Goal: Navigation & Orientation: Find specific page/section

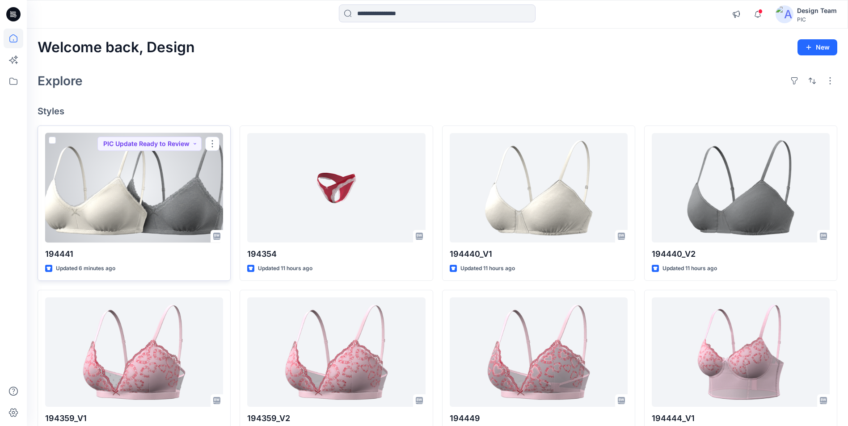
click at [165, 179] on div at bounding box center [134, 188] width 178 height 110
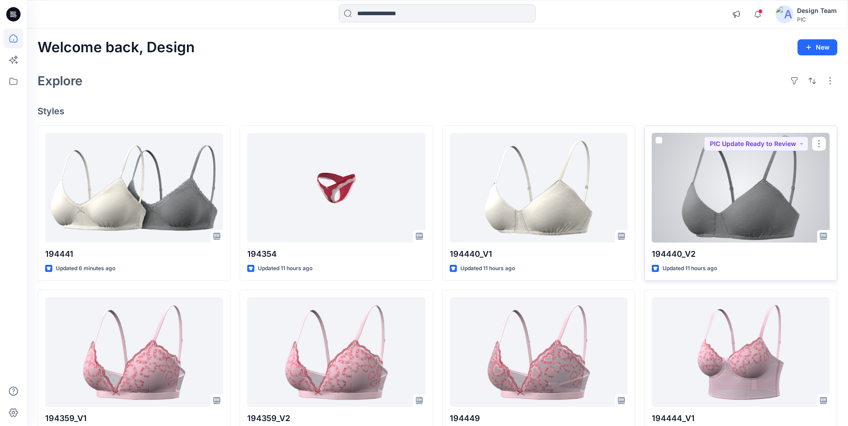
click at [417, 179] on div at bounding box center [741, 188] width 178 height 110
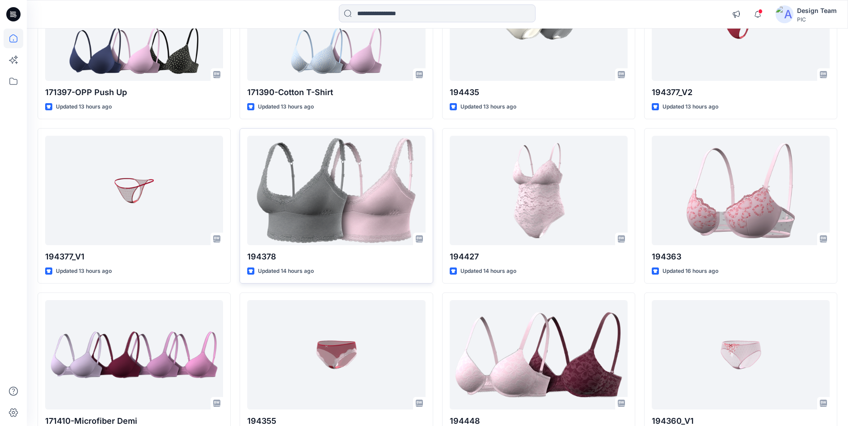
scroll to position [495, 0]
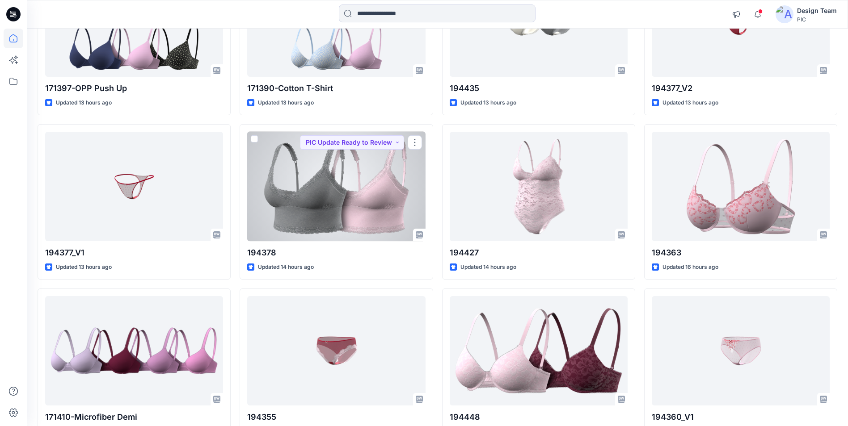
click at [330, 163] on div at bounding box center [336, 187] width 178 height 110
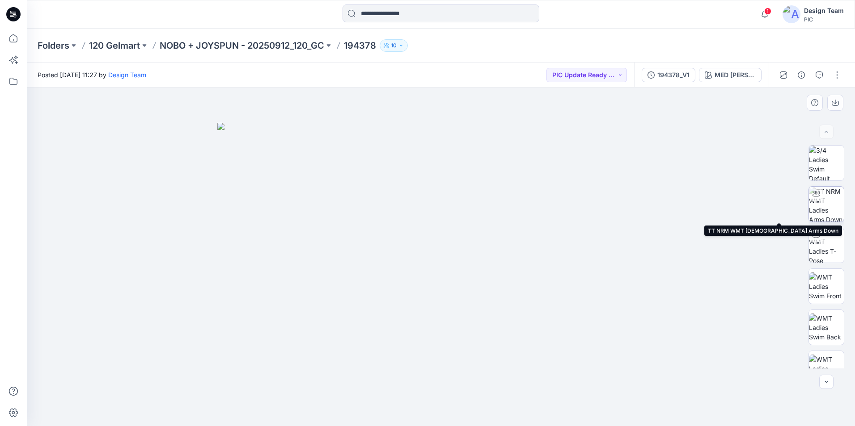
click at [417, 179] on img at bounding box center [826, 204] width 35 height 35
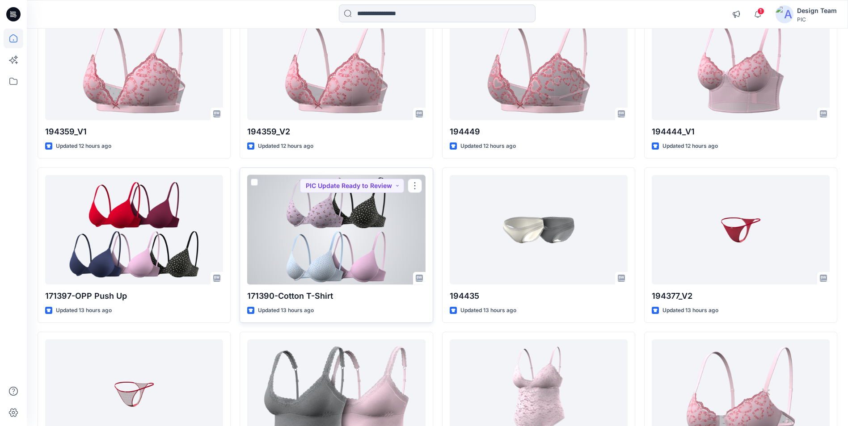
scroll to position [271, 0]
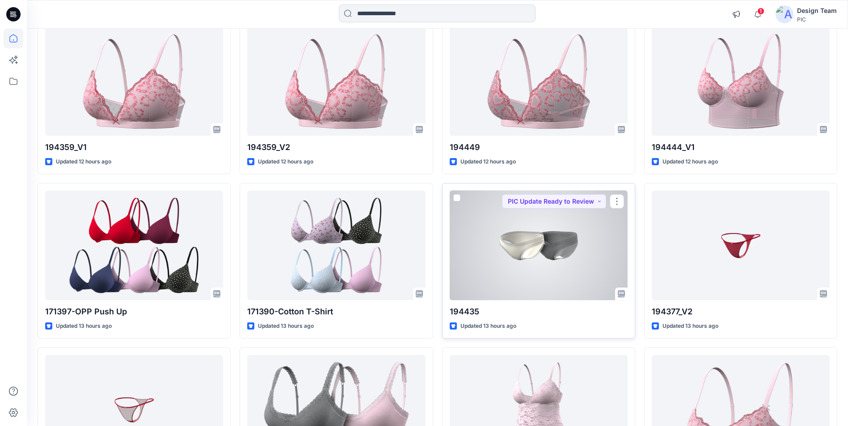
click at [417, 179] on div at bounding box center [539, 246] width 178 height 110
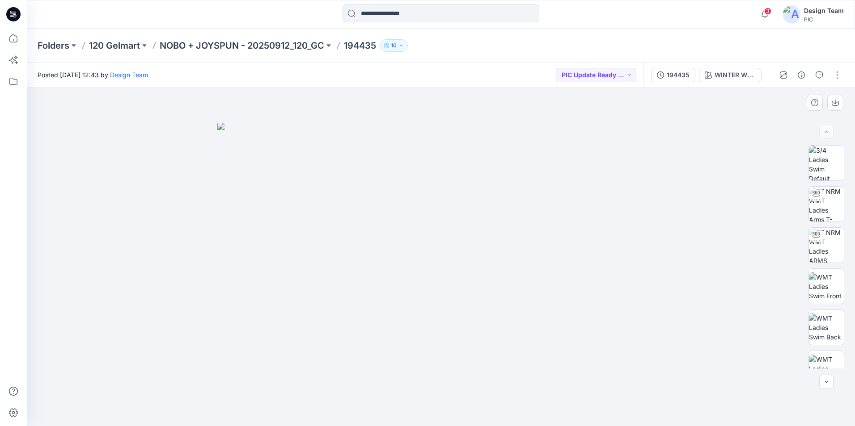
click at [417, 179] on div at bounding box center [441, 257] width 828 height 339
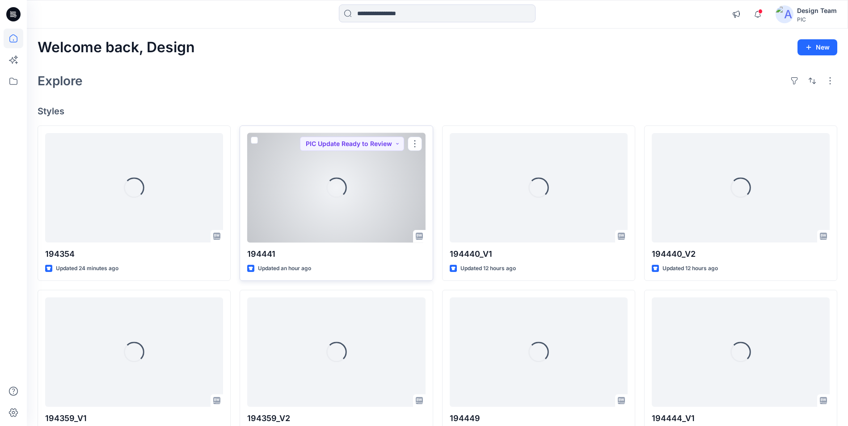
click at [357, 179] on div "Loading..." at bounding box center [336, 188] width 178 height 110
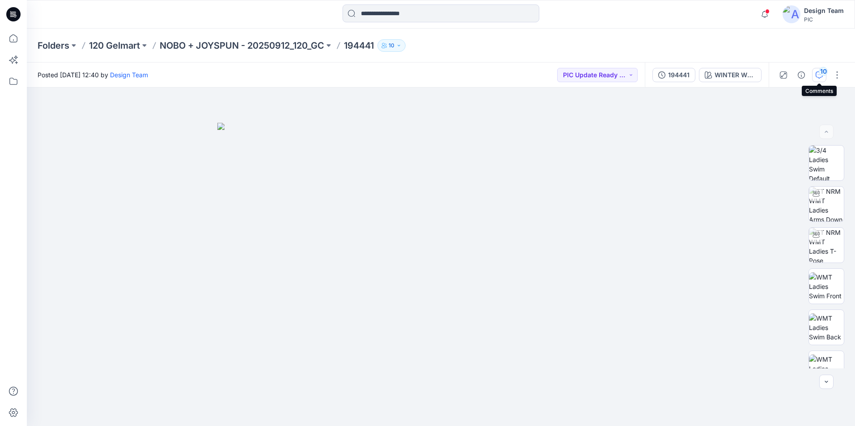
click at [417, 76] on icon "button" at bounding box center [818, 75] width 7 height 7
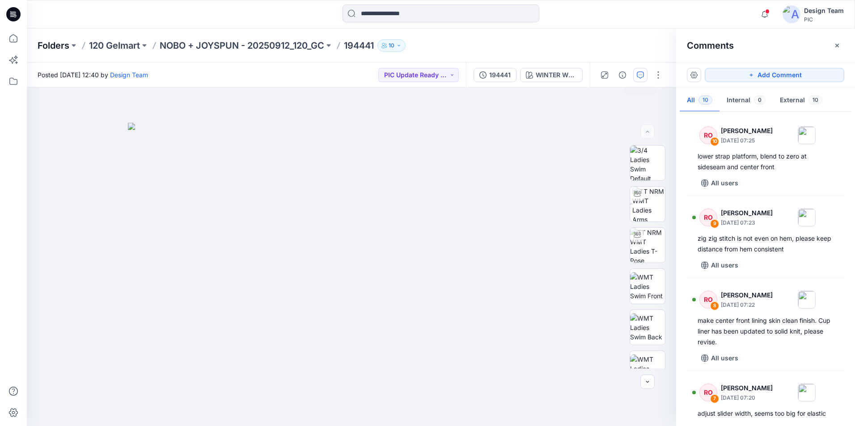
click at [59, 45] on p "Folders" at bounding box center [54, 45] width 32 height 13
